Goal: Check status

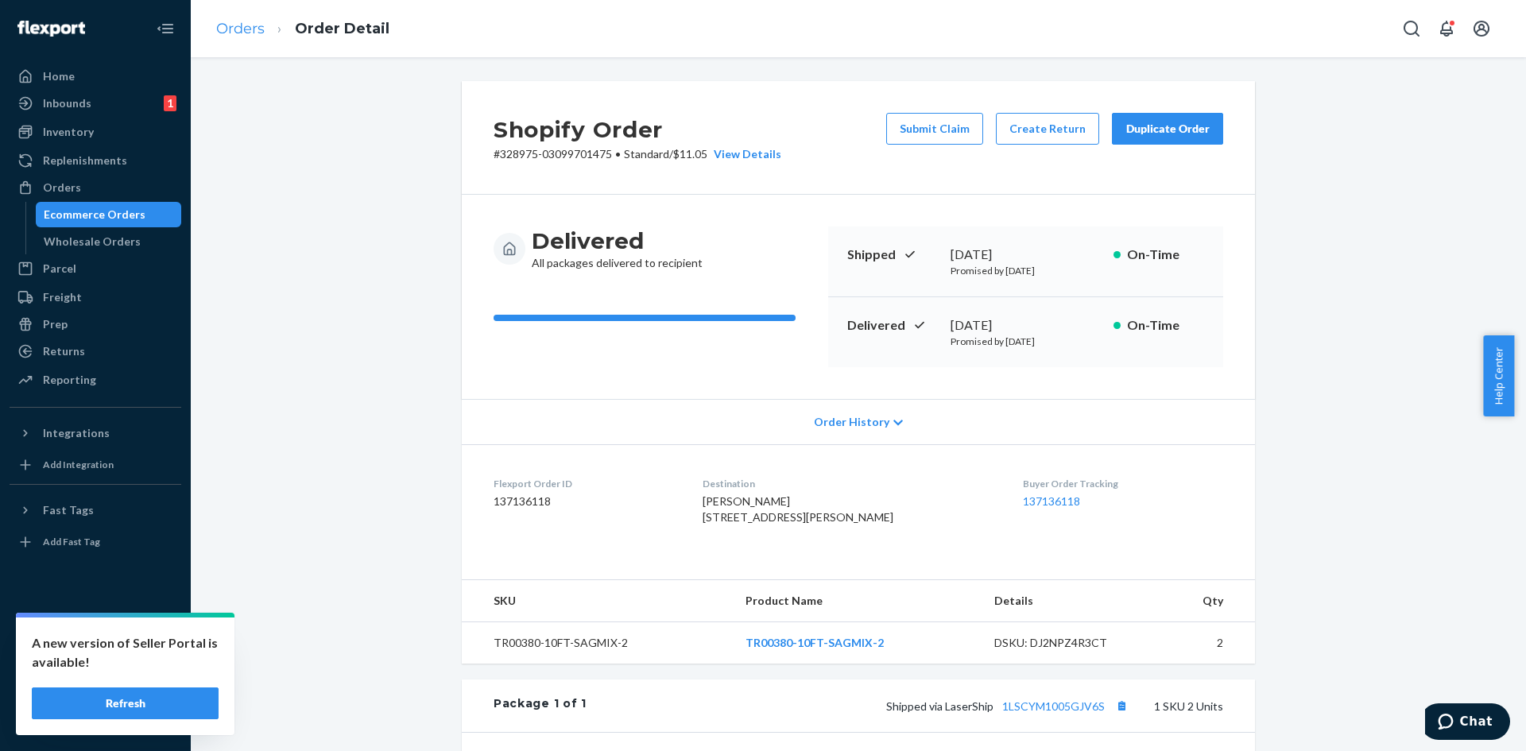
scroll to position [303, 0]
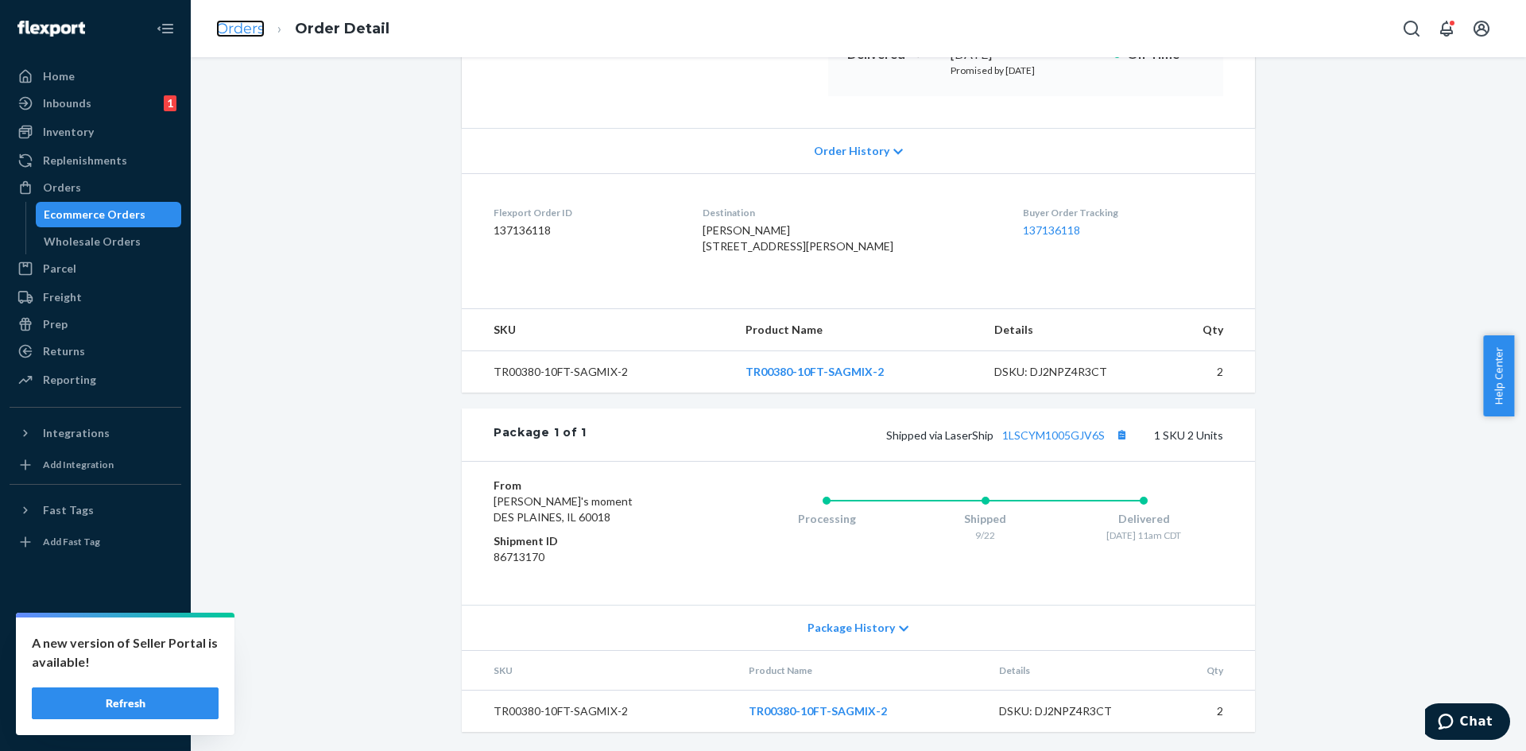
click at [254, 22] on link "Orders" at bounding box center [240, 28] width 48 height 17
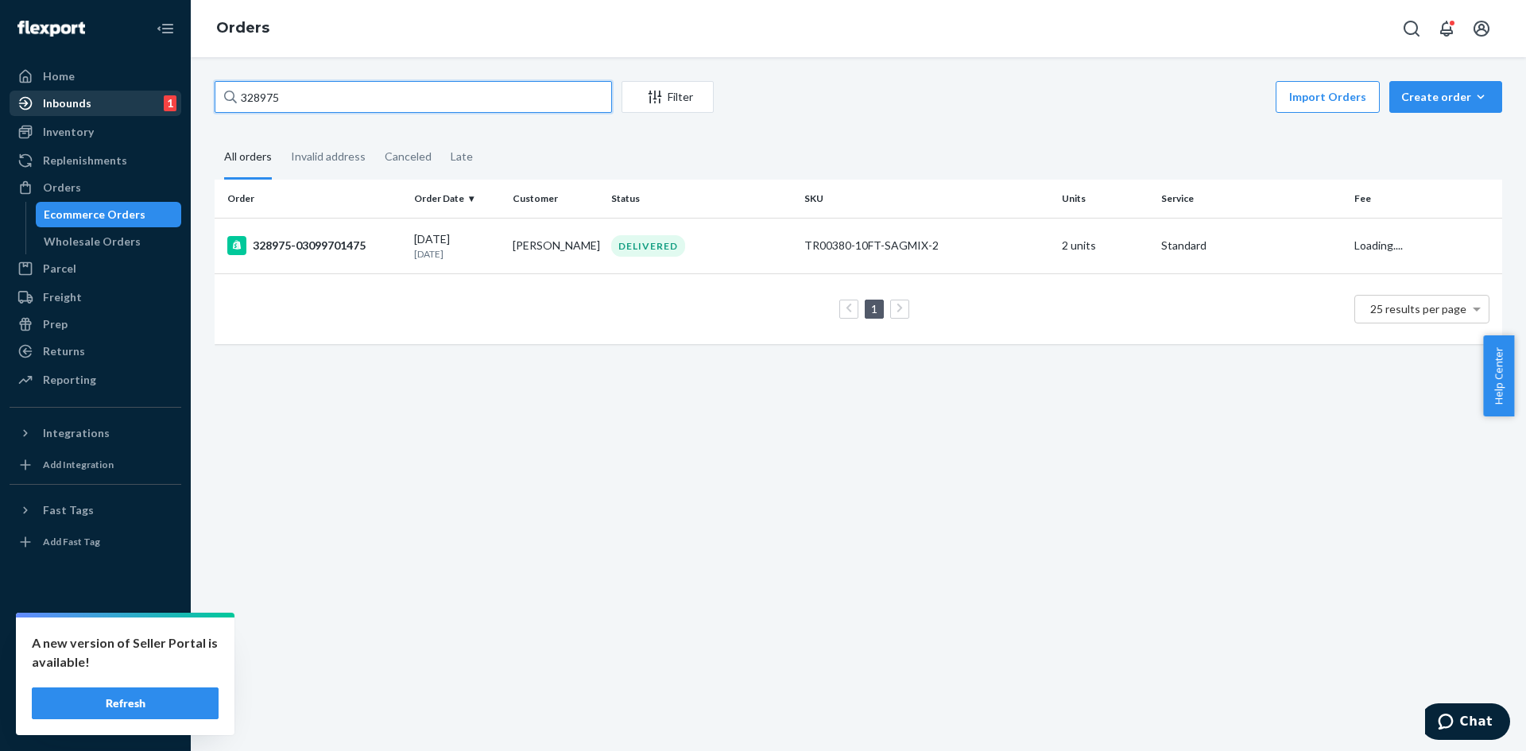
drag, startPoint x: 198, startPoint y: 95, endPoint x: 92, endPoint y: 92, distance: 105.7
click at [92, 92] on div "Home Inbounds 1 Shipping Plans Problems 1 Inventory Products Replenishments Ord…" at bounding box center [763, 375] width 1526 height 751
paste input "SJQLMQL3EX"
type input "SJQLMQL3EX"
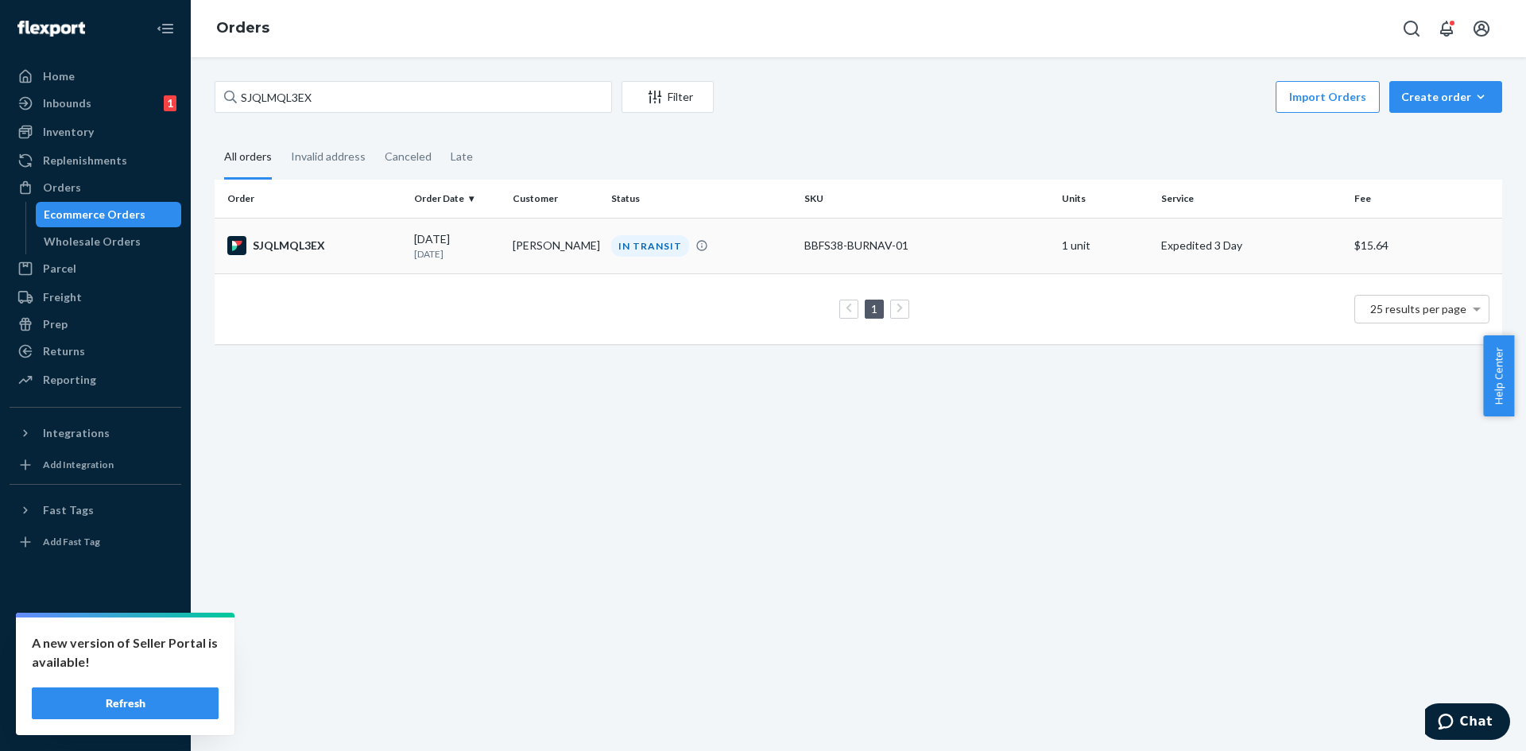
click at [431, 254] on p "[DATE]" at bounding box center [457, 254] width 86 height 14
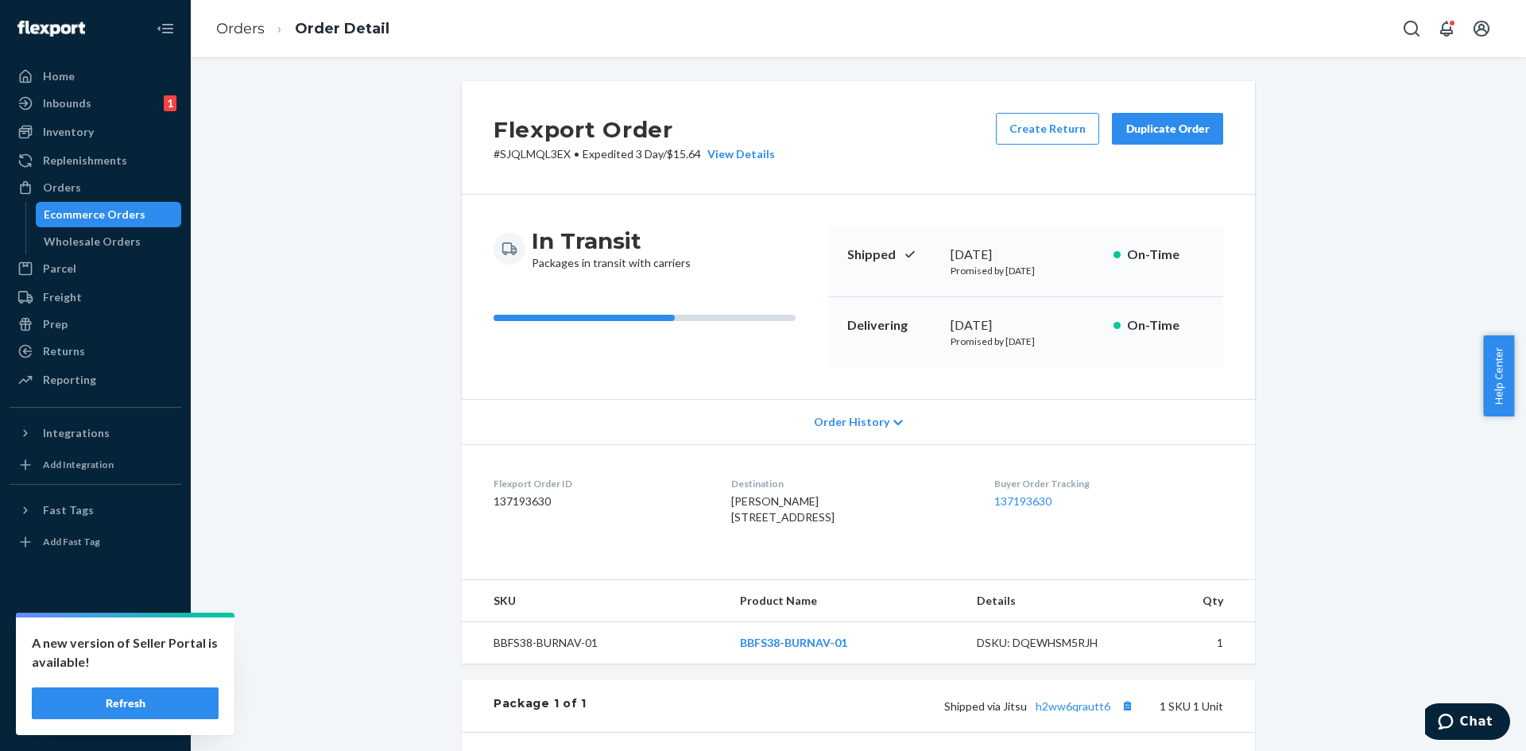
scroll to position [303, 0]
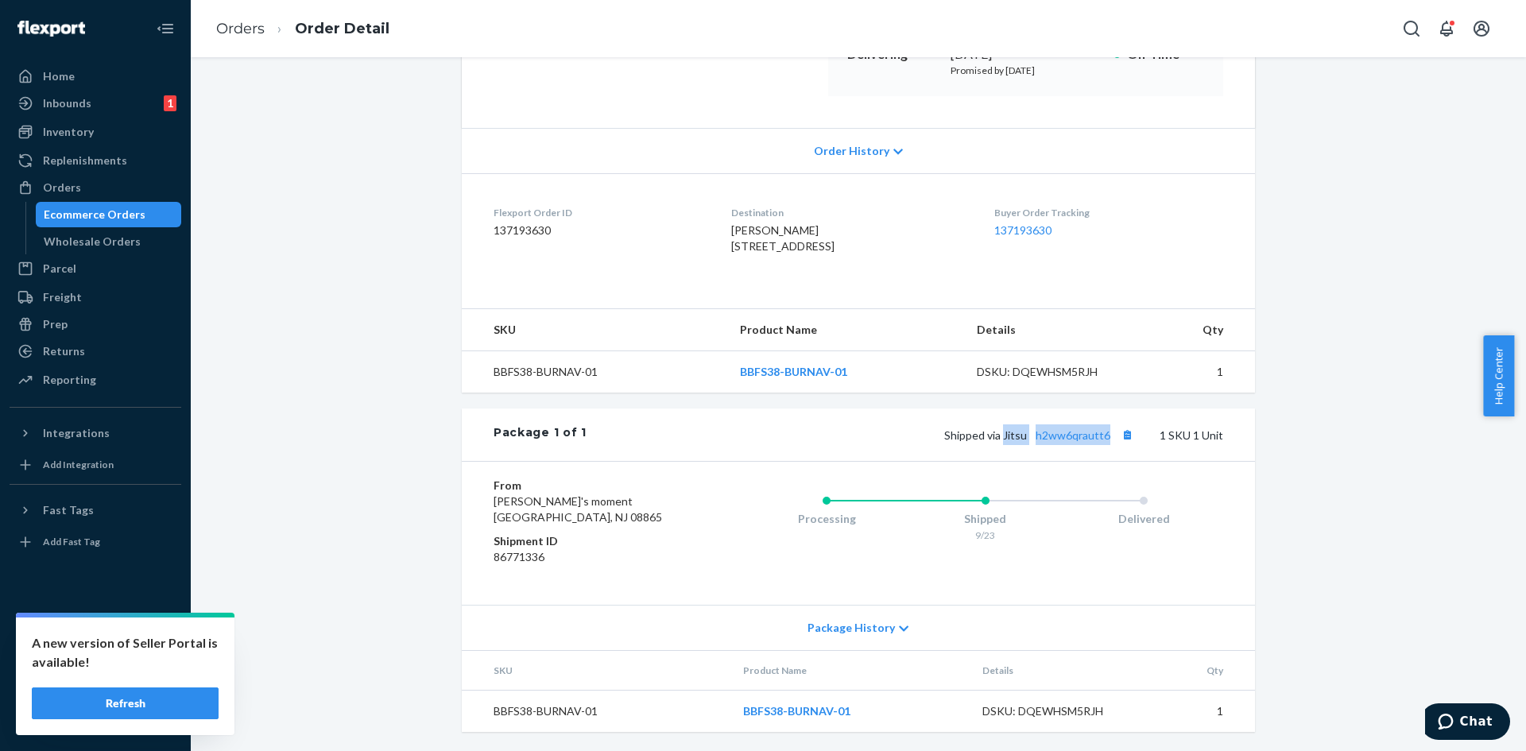
drag, startPoint x: 1000, startPoint y: 437, endPoint x: 1108, endPoint y: 434, distance: 107.3
click at [1108, 434] on span "Shipped via Jitsu h2ww6qrautt6" at bounding box center [1040, 435] width 193 height 14
copy span "Jitsu h2ww6qrautt6"
click at [1084, 436] on link "h2ww6qrautt6" at bounding box center [1072, 435] width 75 height 14
